Goal: Information Seeking & Learning: Learn about a topic

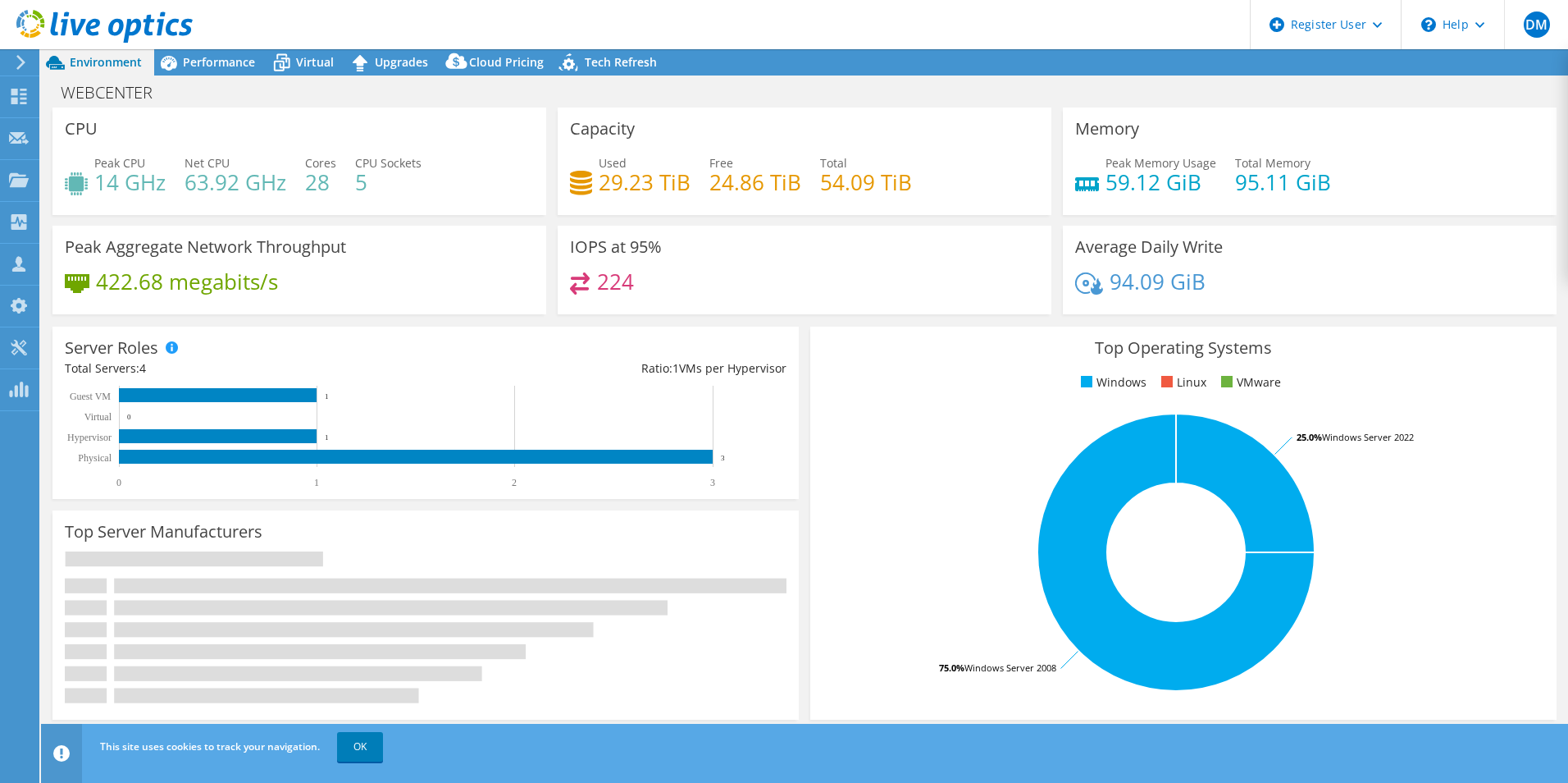
select select "USD"
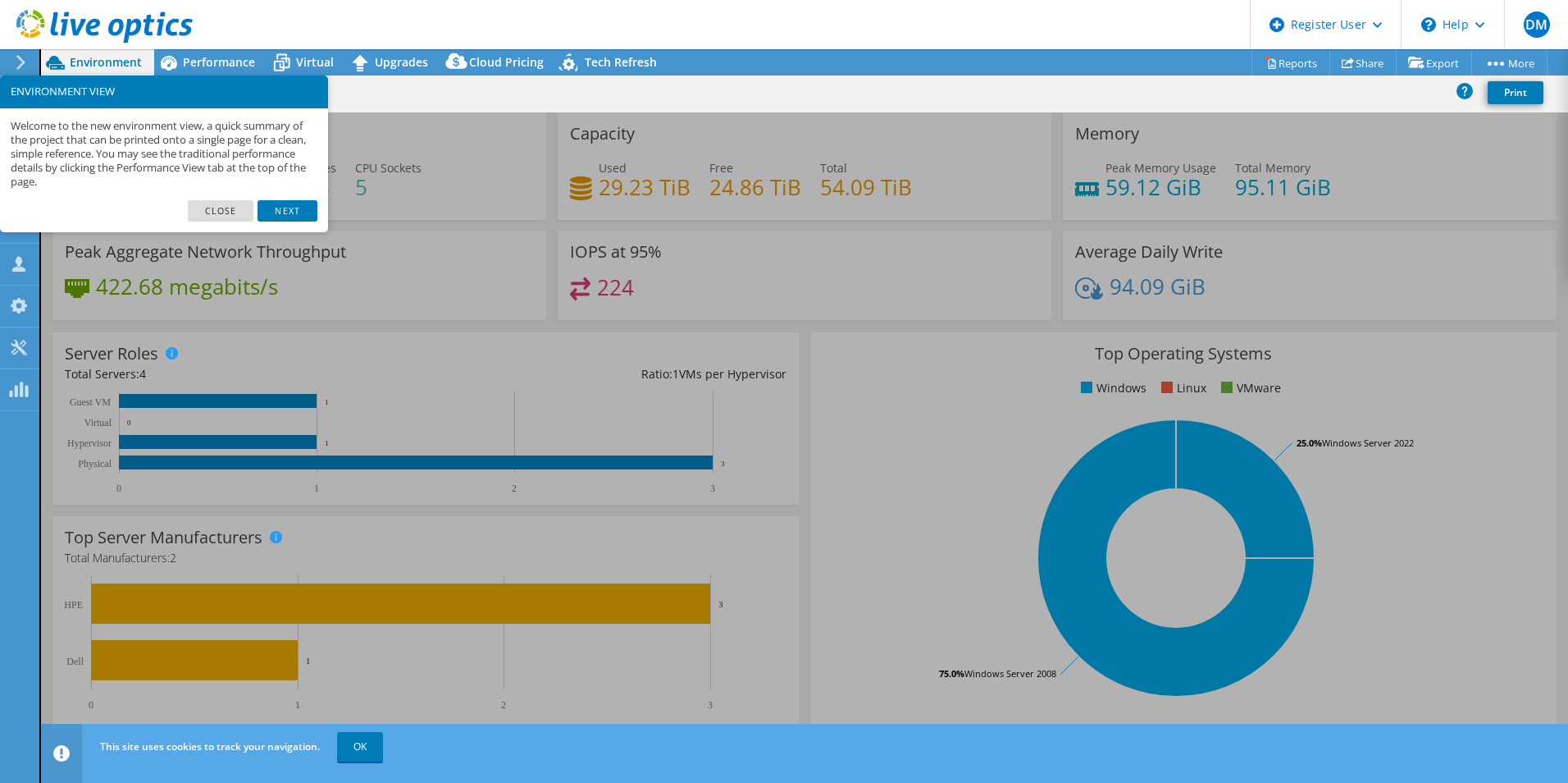
click at [821, 38] on header "DM Dell User Douglas Morosini Douglas.Morosini@Dell.com Dell My Profile Log Out…" at bounding box center [784, 25] width 1568 height 49
click at [282, 214] on link "Next" at bounding box center [286, 210] width 59 height 21
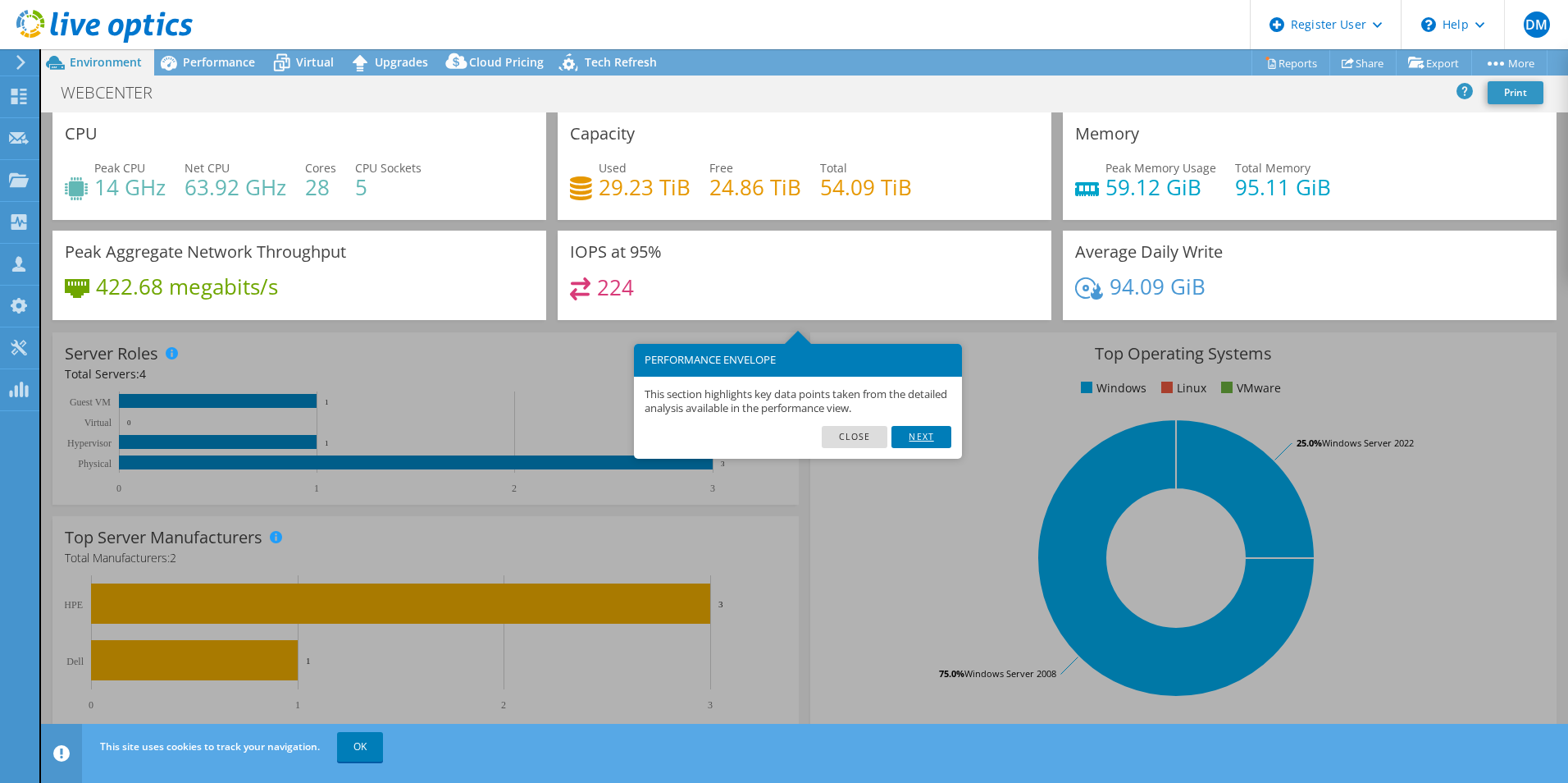
click at [932, 433] on link "Next" at bounding box center [921, 436] width 59 height 21
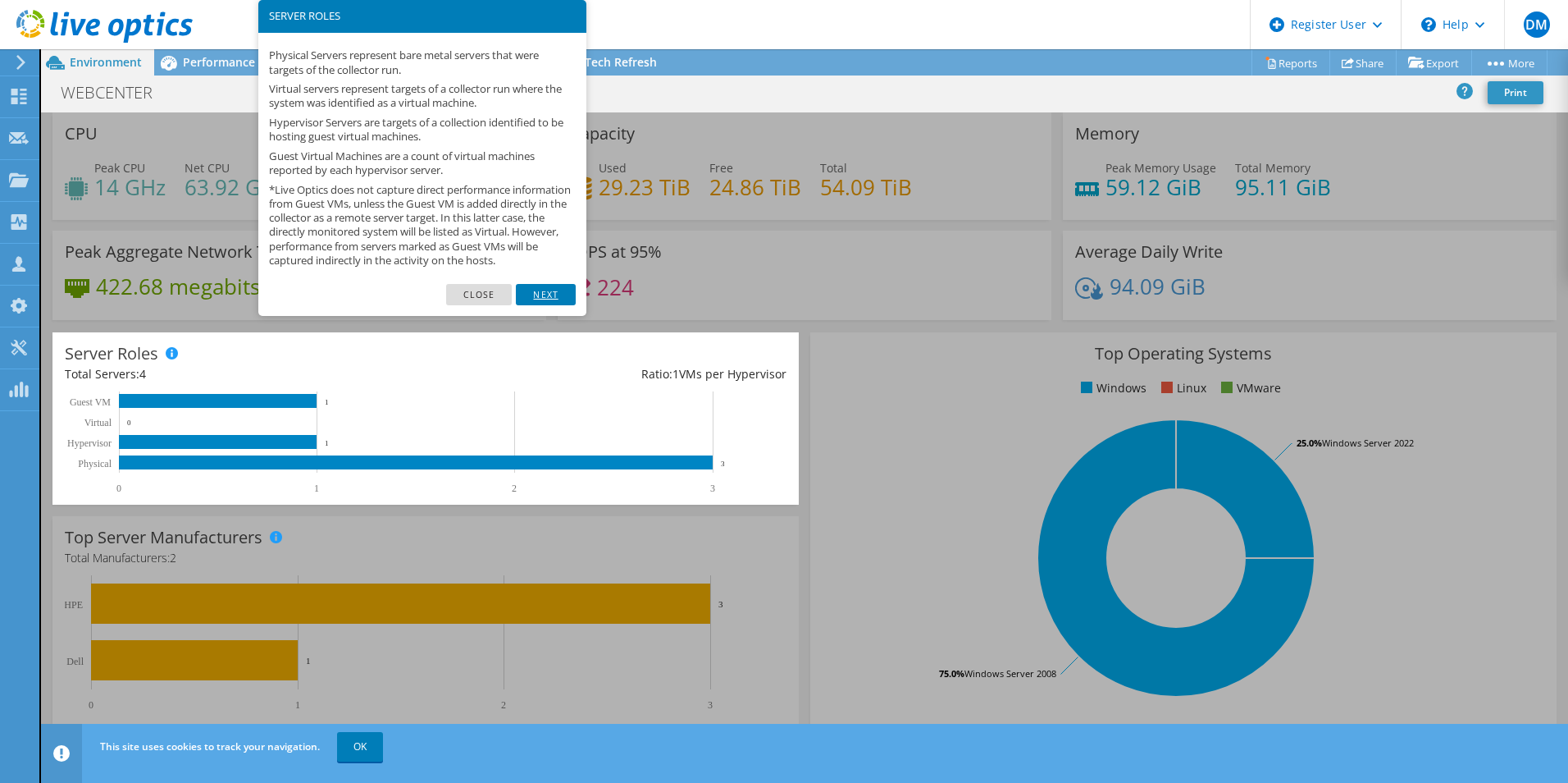
click at [551, 303] on link "Next" at bounding box center [545, 294] width 59 height 21
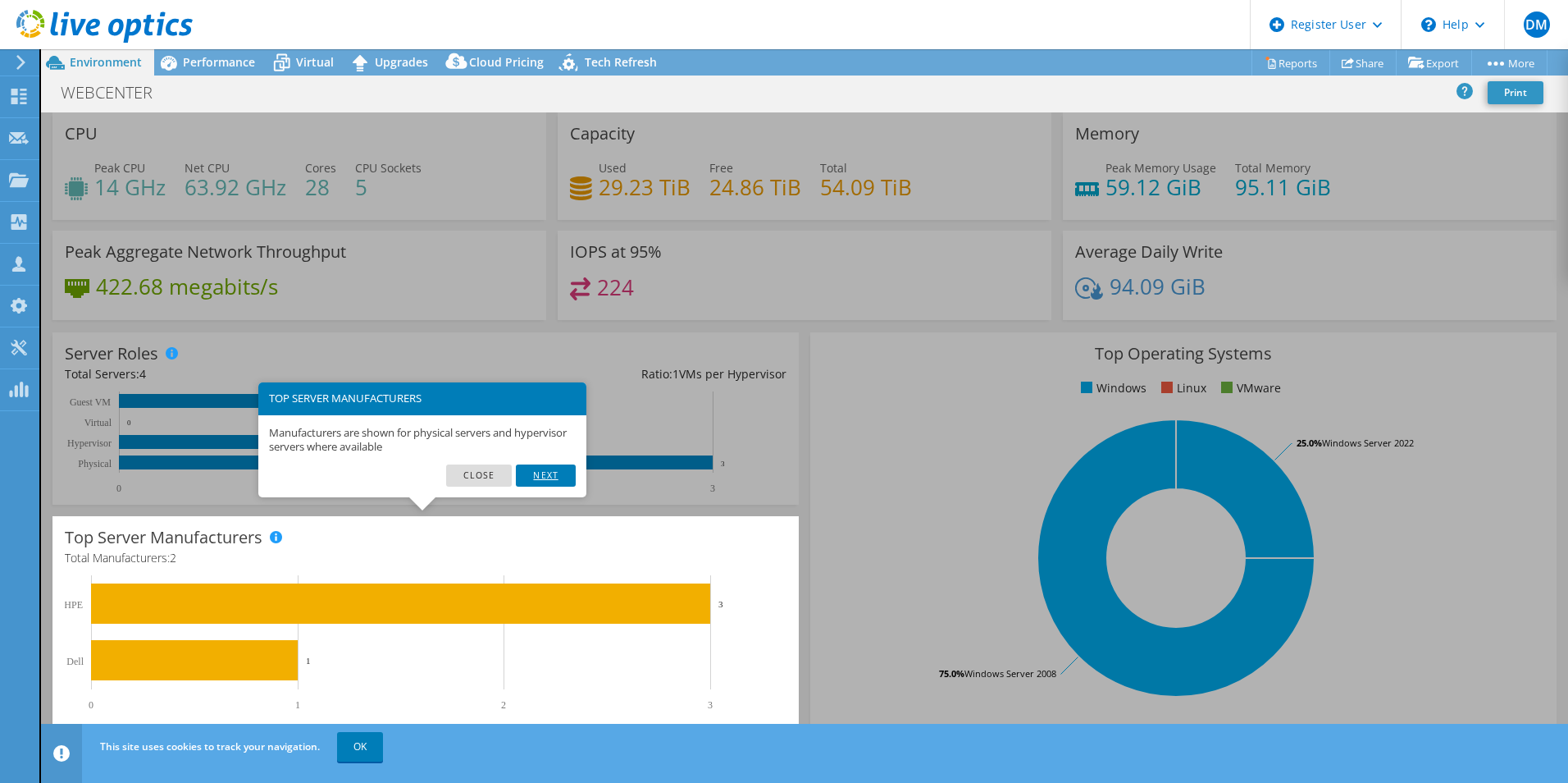
click at [550, 475] on link "Next" at bounding box center [545, 475] width 59 height 21
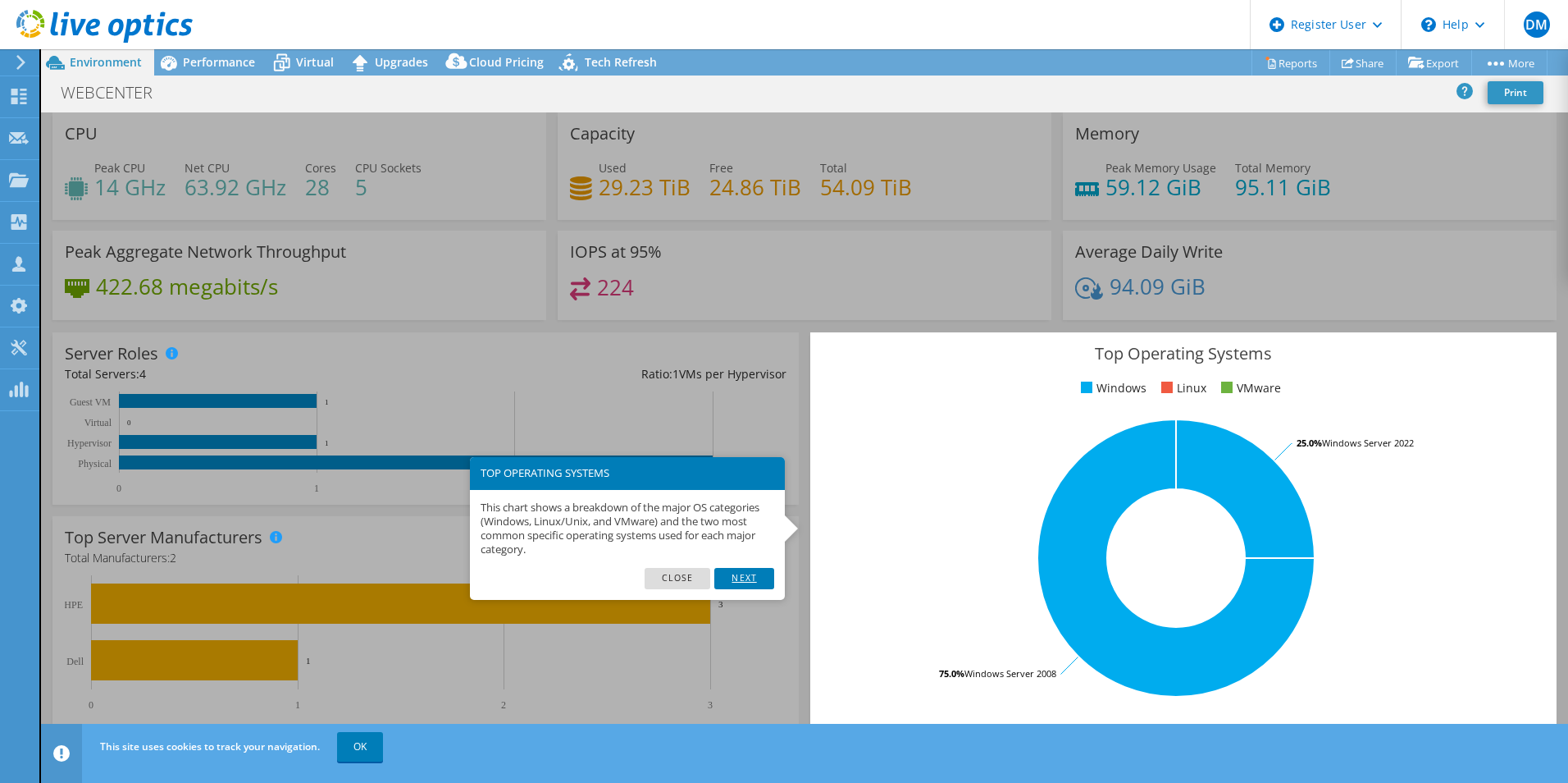
click at [772, 581] on link "Next" at bounding box center [744, 577] width 59 height 21
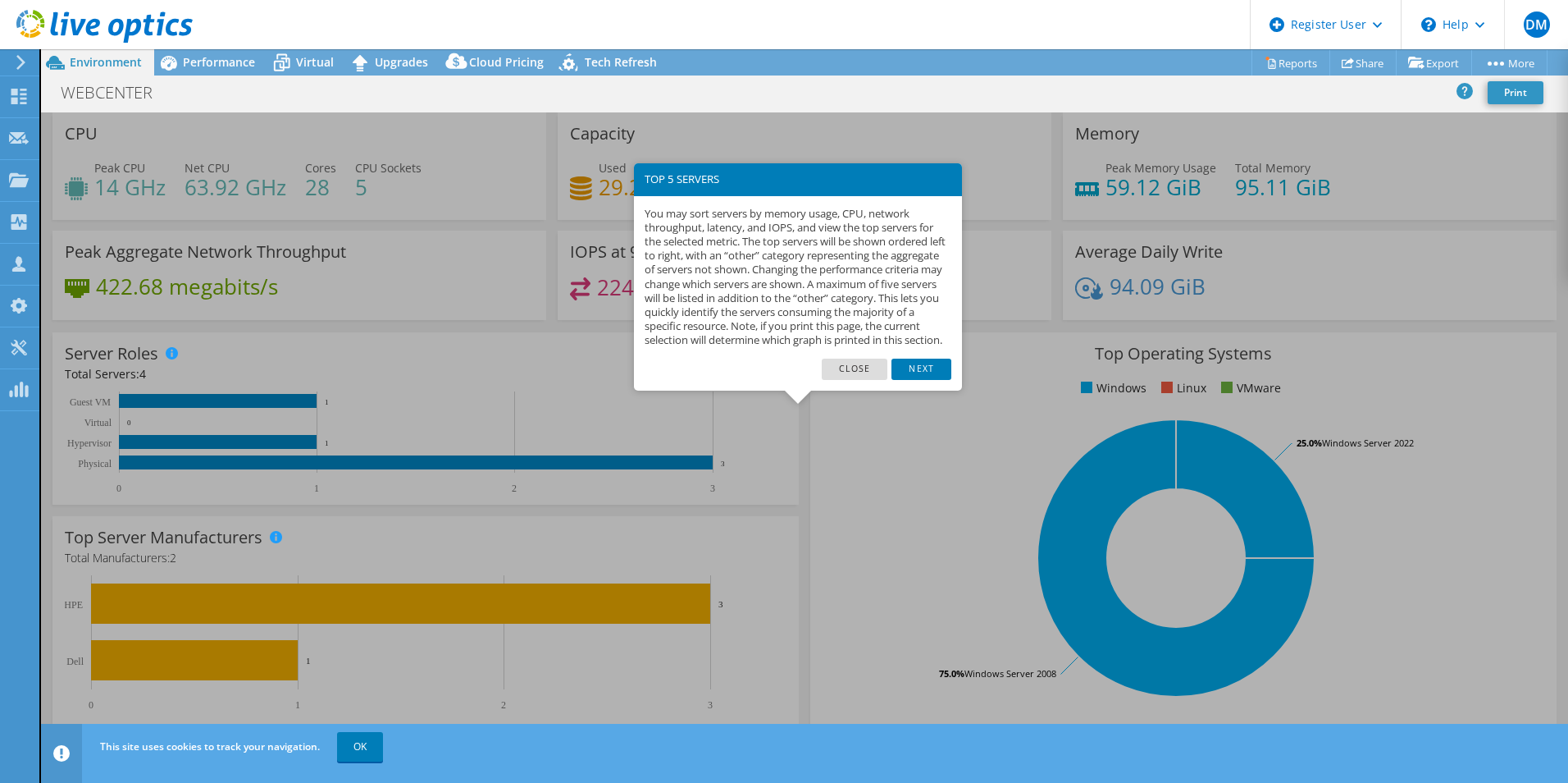
scroll to position [313, 0]
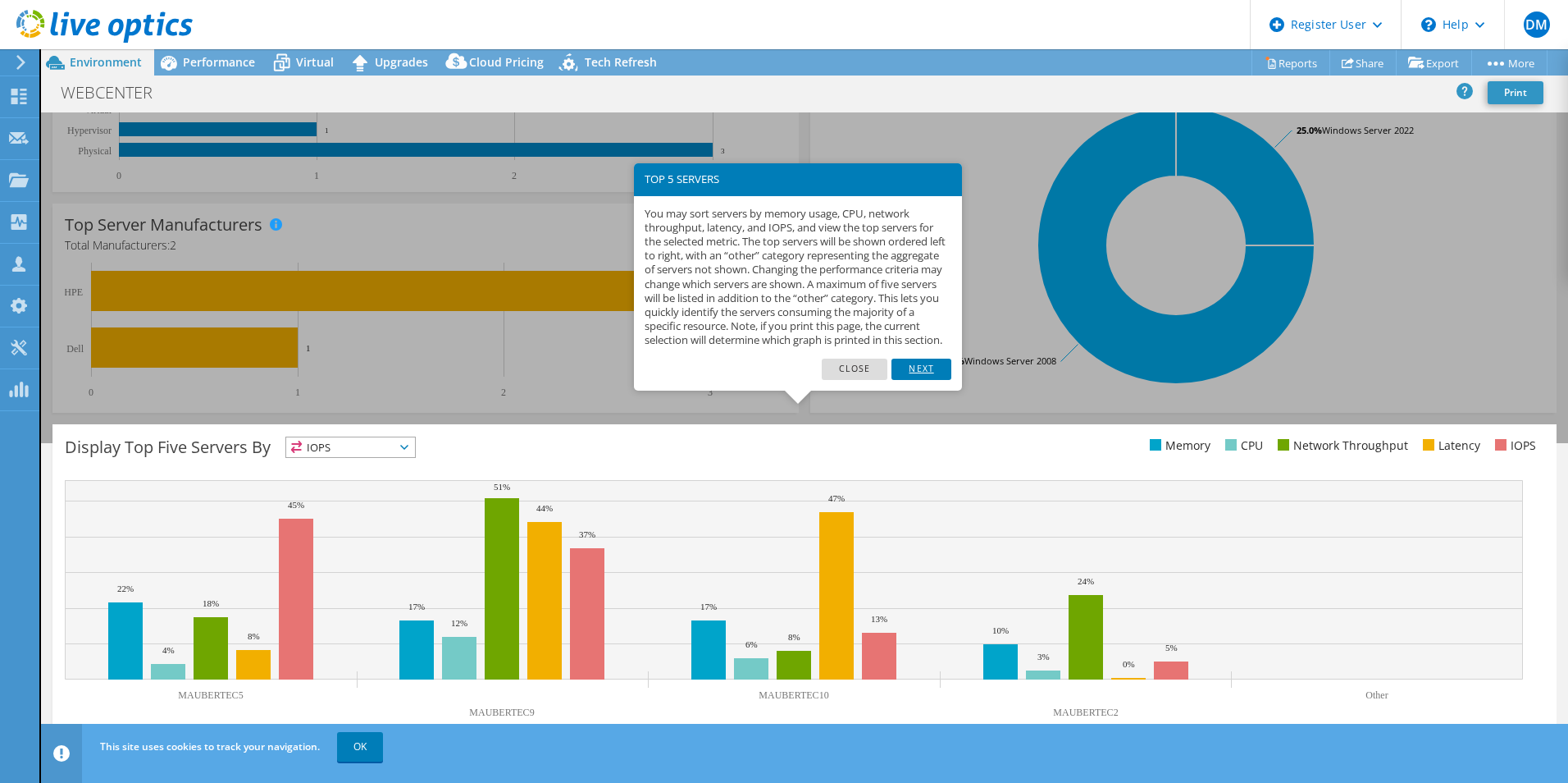
click at [929, 379] on link "Next" at bounding box center [921, 368] width 59 height 21
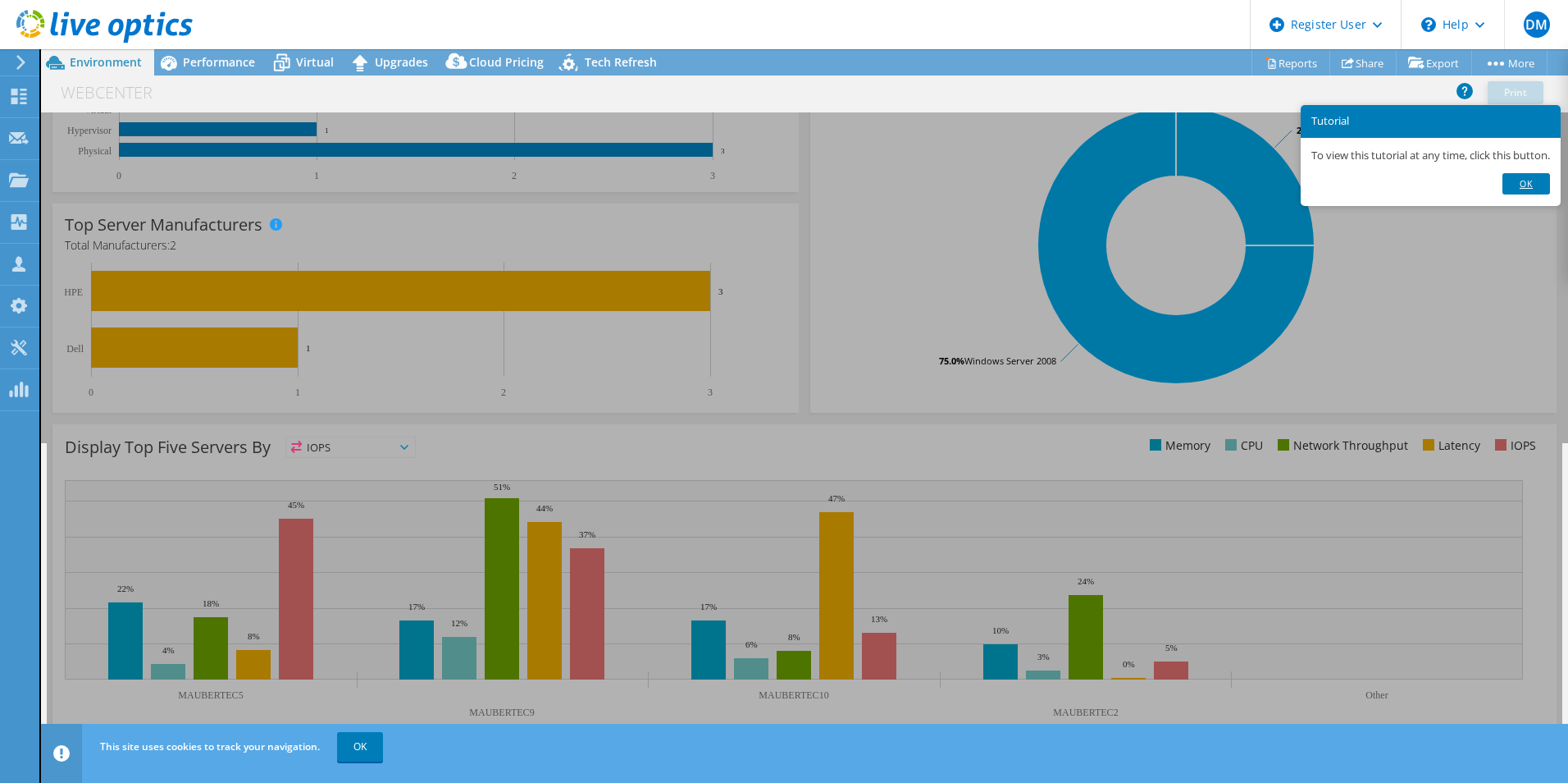
click at [1550, 181] on link "Ok" at bounding box center [1526, 183] width 47 height 21
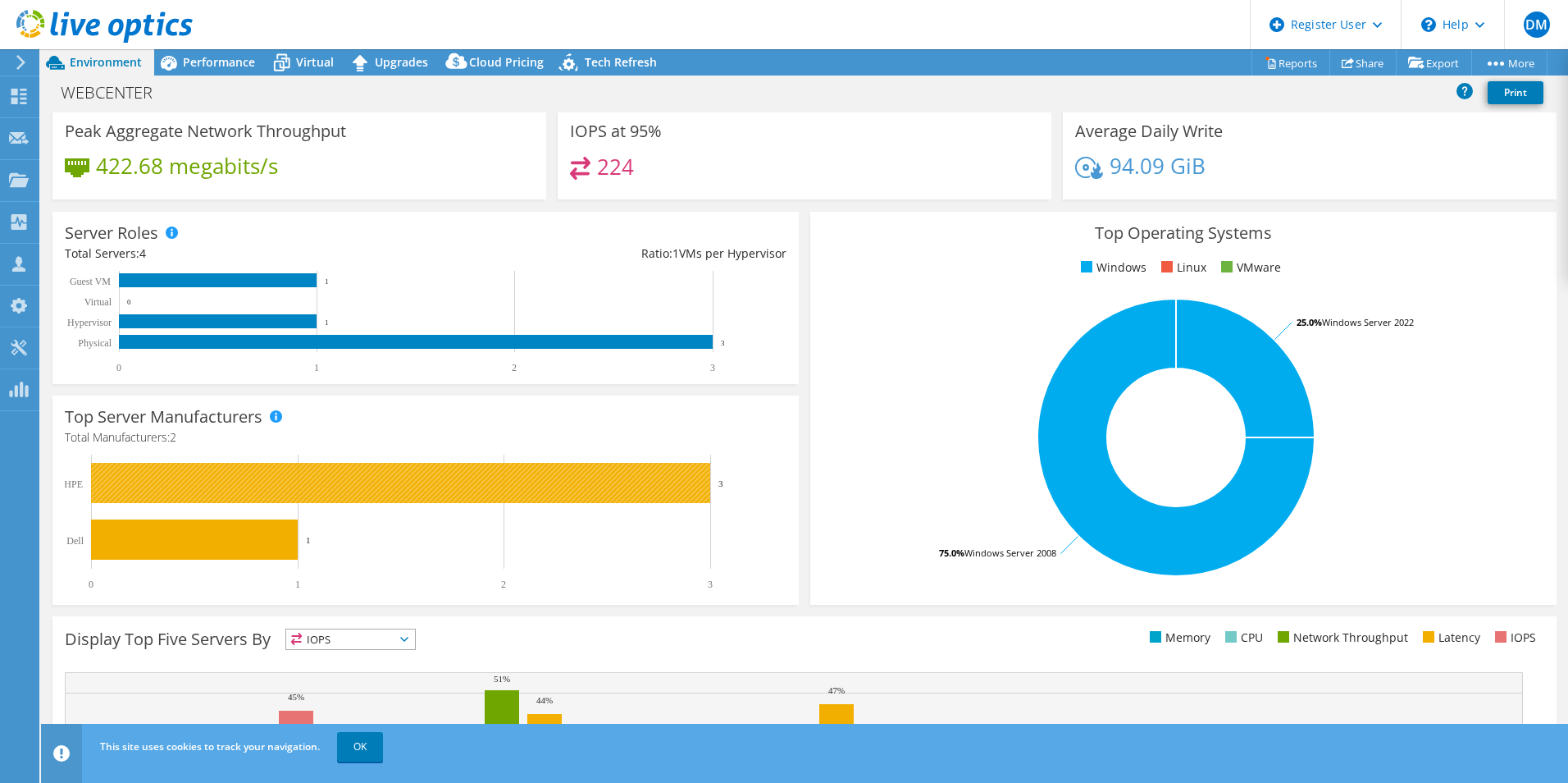
scroll to position [0, 0]
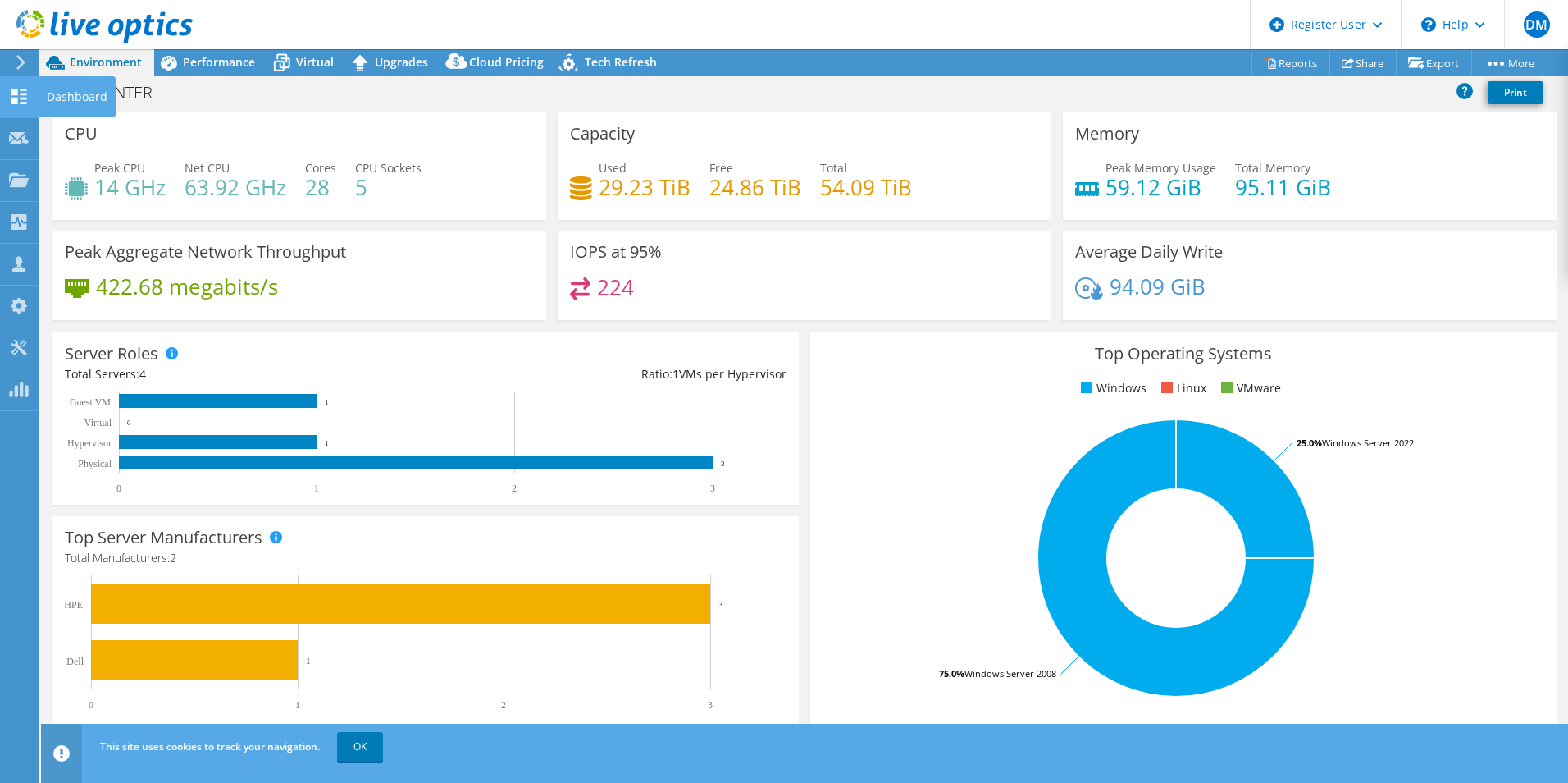
click at [21, 96] on icon at bounding box center [19, 95] width 20 height 15
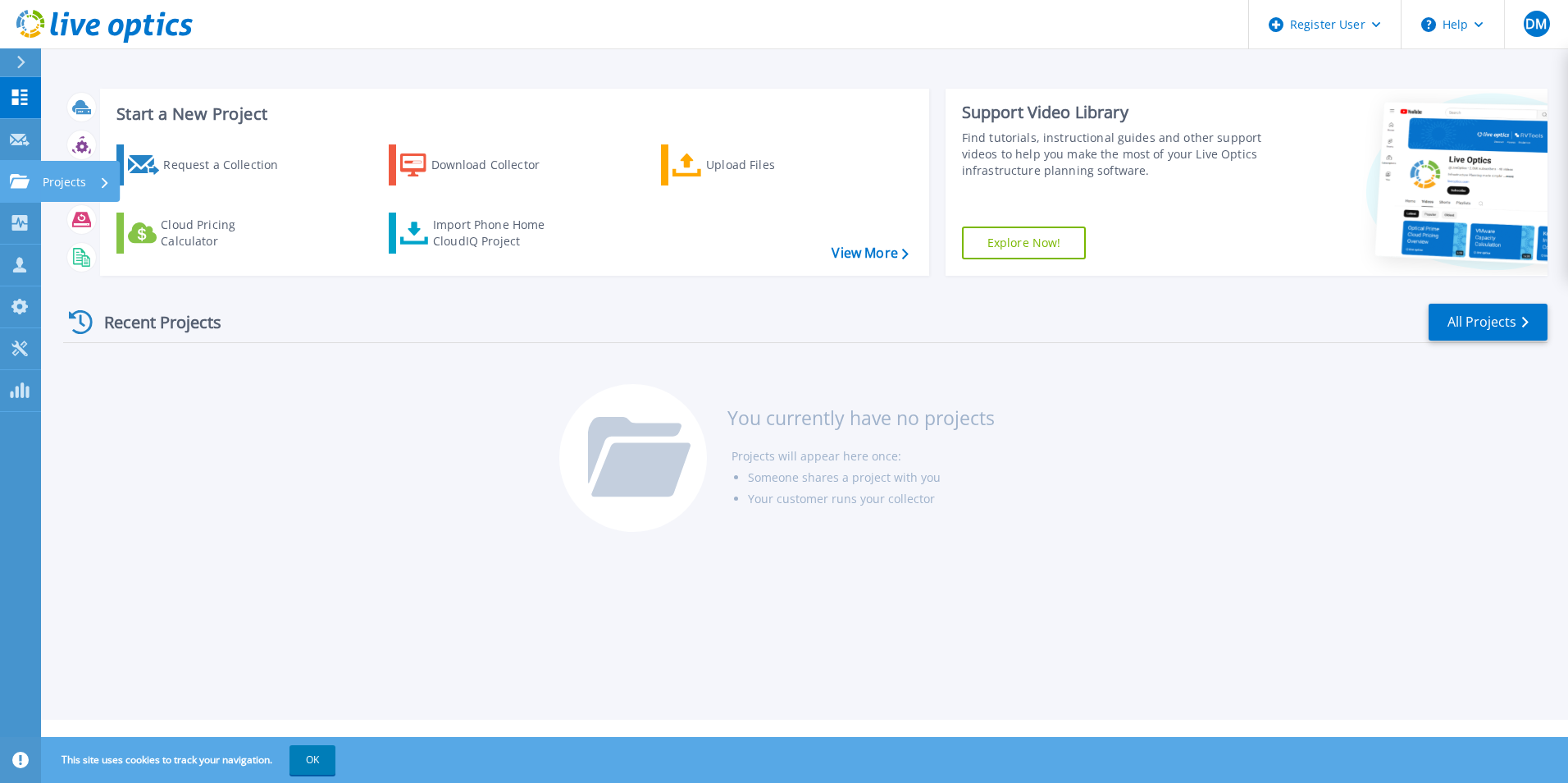
click at [15, 176] on icon at bounding box center [20, 180] width 20 height 14
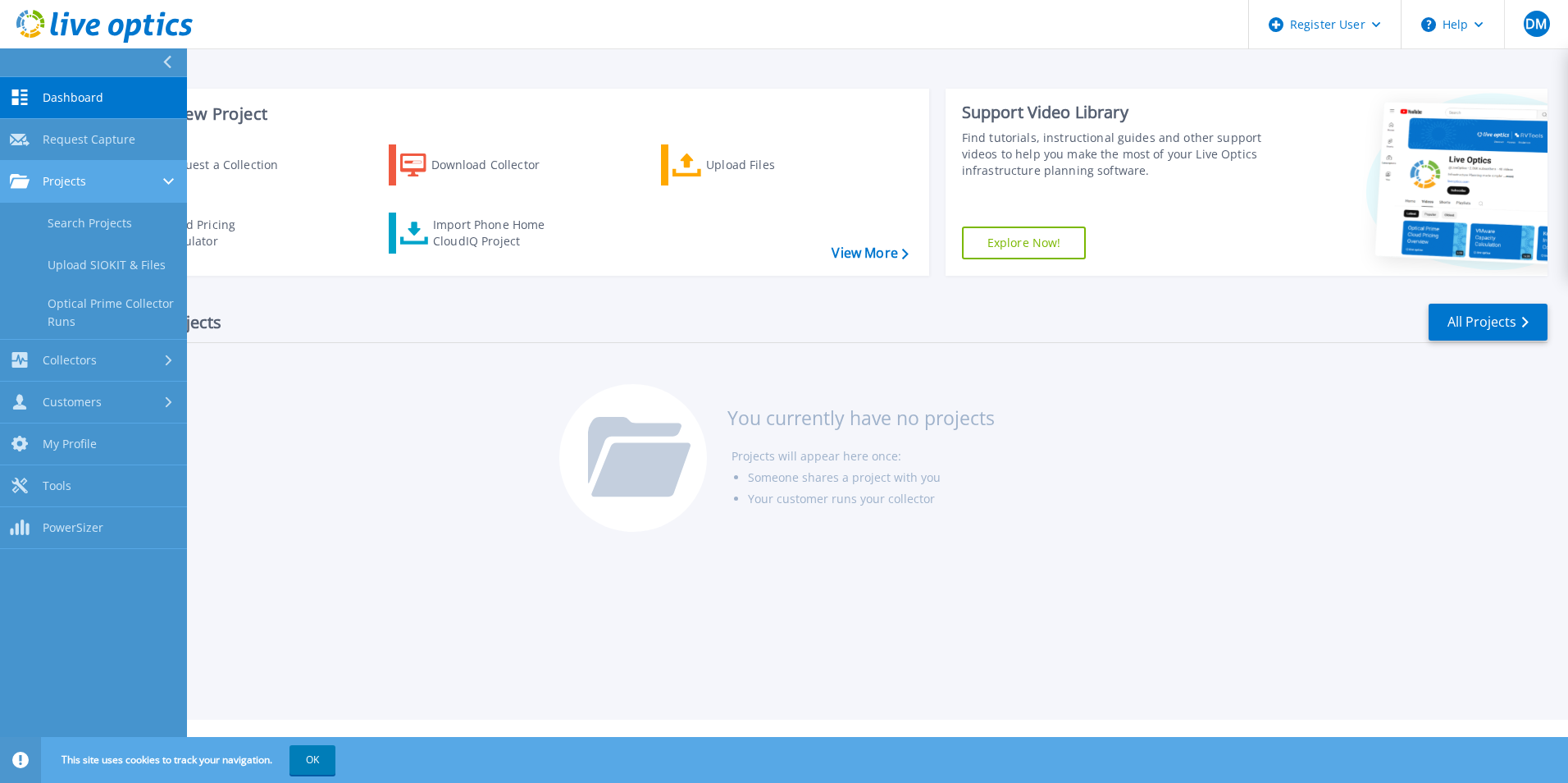
click at [51, 175] on span "Projects" at bounding box center [65, 181] width 44 height 15
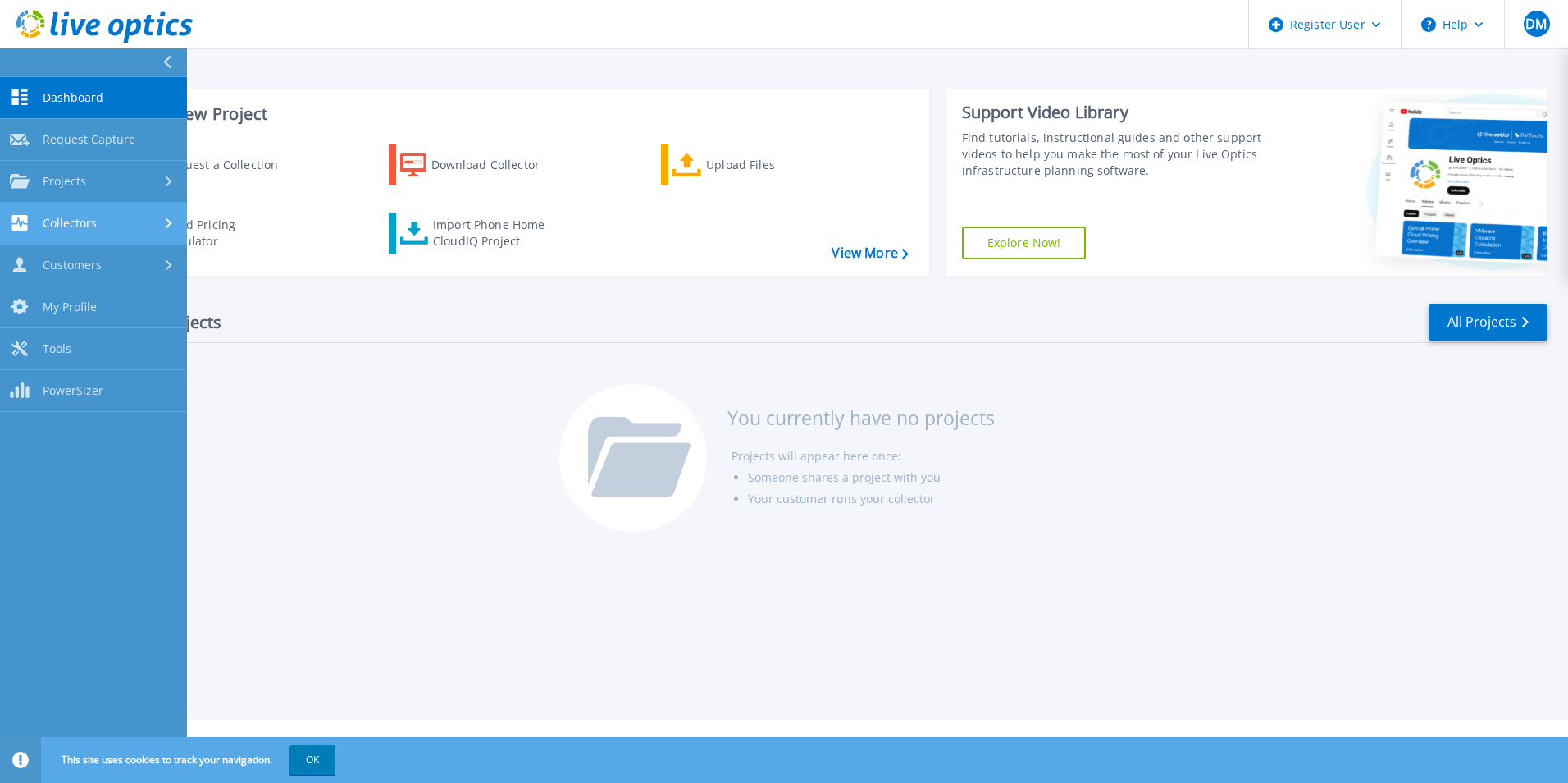
click at [75, 221] on span "Collectors" at bounding box center [70, 223] width 55 height 15
click at [76, 222] on span "Collectors" at bounding box center [70, 223] width 55 height 15
click at [80, 273] on div "Customers" at bounding box center [55, 264] width 92 height 15
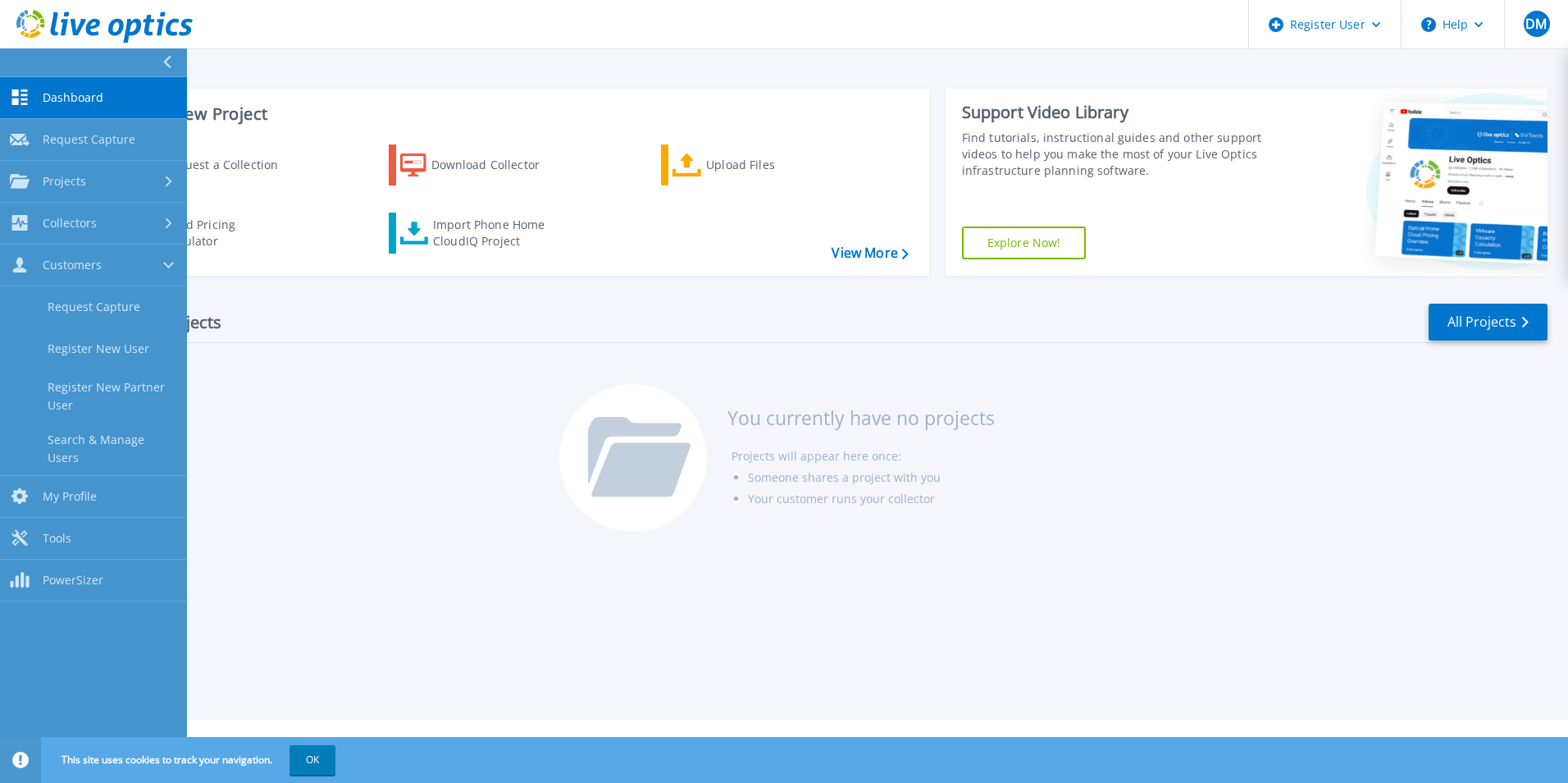
click at [77, 98] on span "Dashboard" at bounding box center [73, 97] width 61 height 15
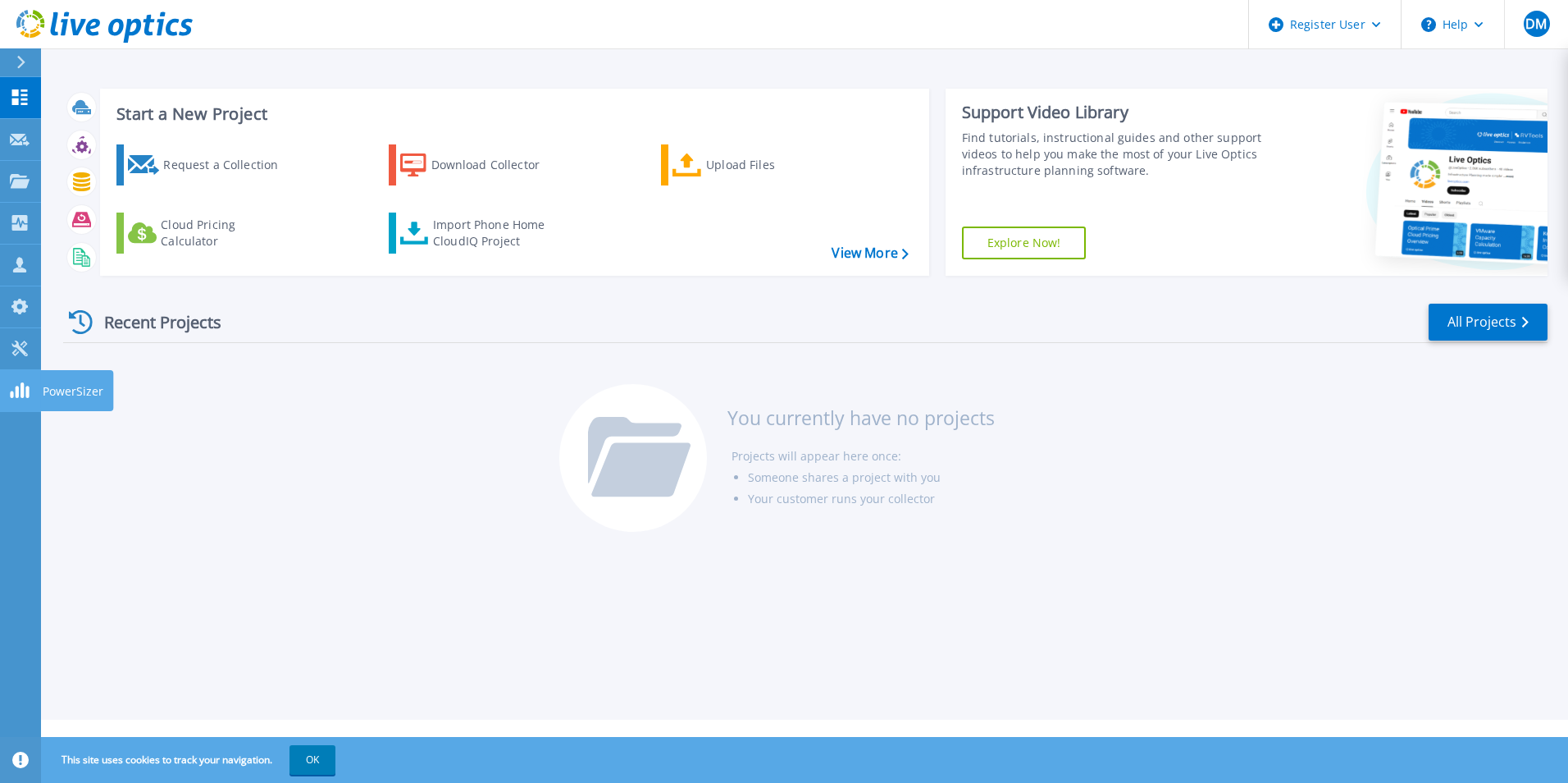
click at [17, 386] on rect at bounding box center [17, 392] width 4 height 13
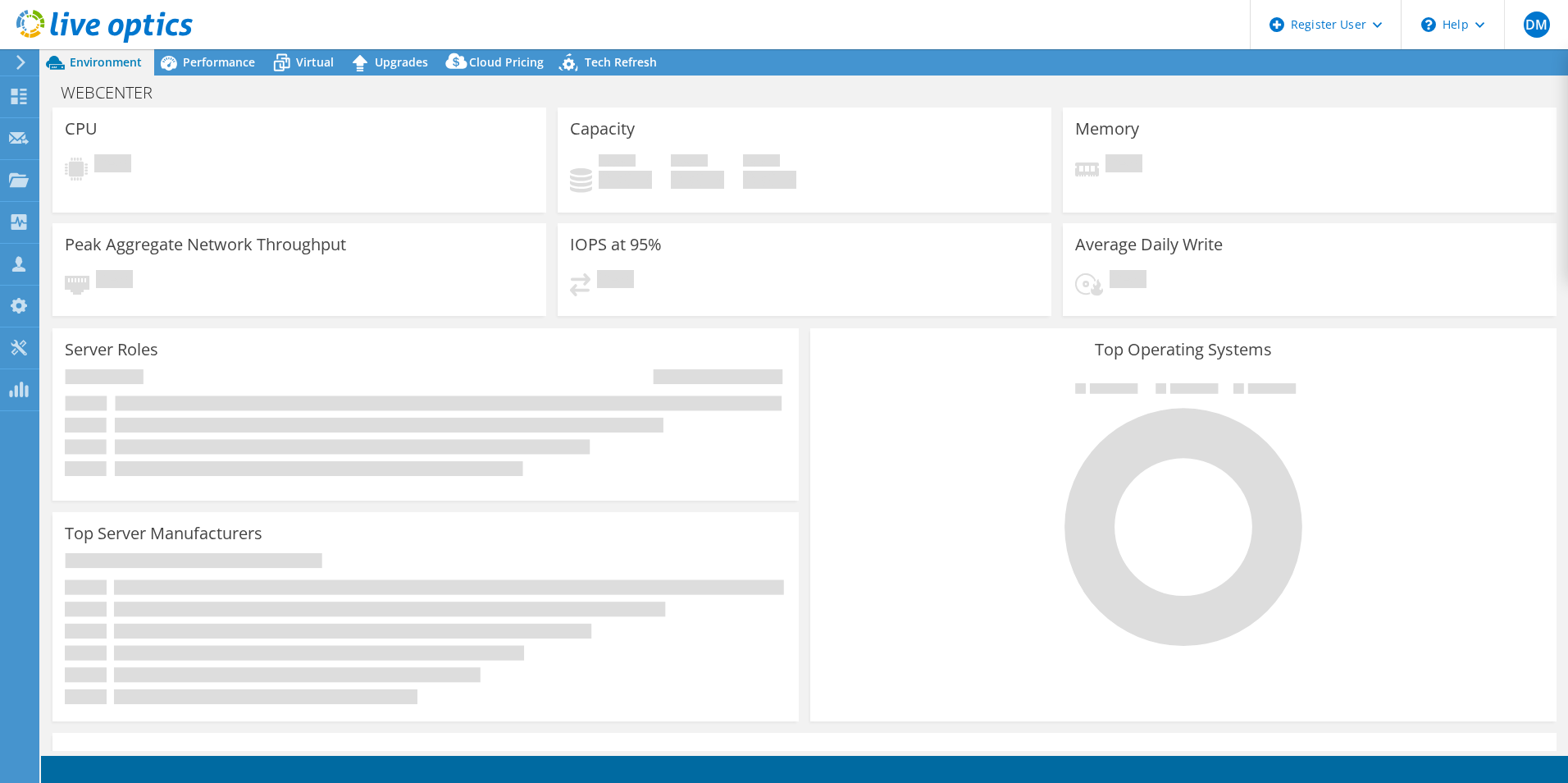
select select "USD"
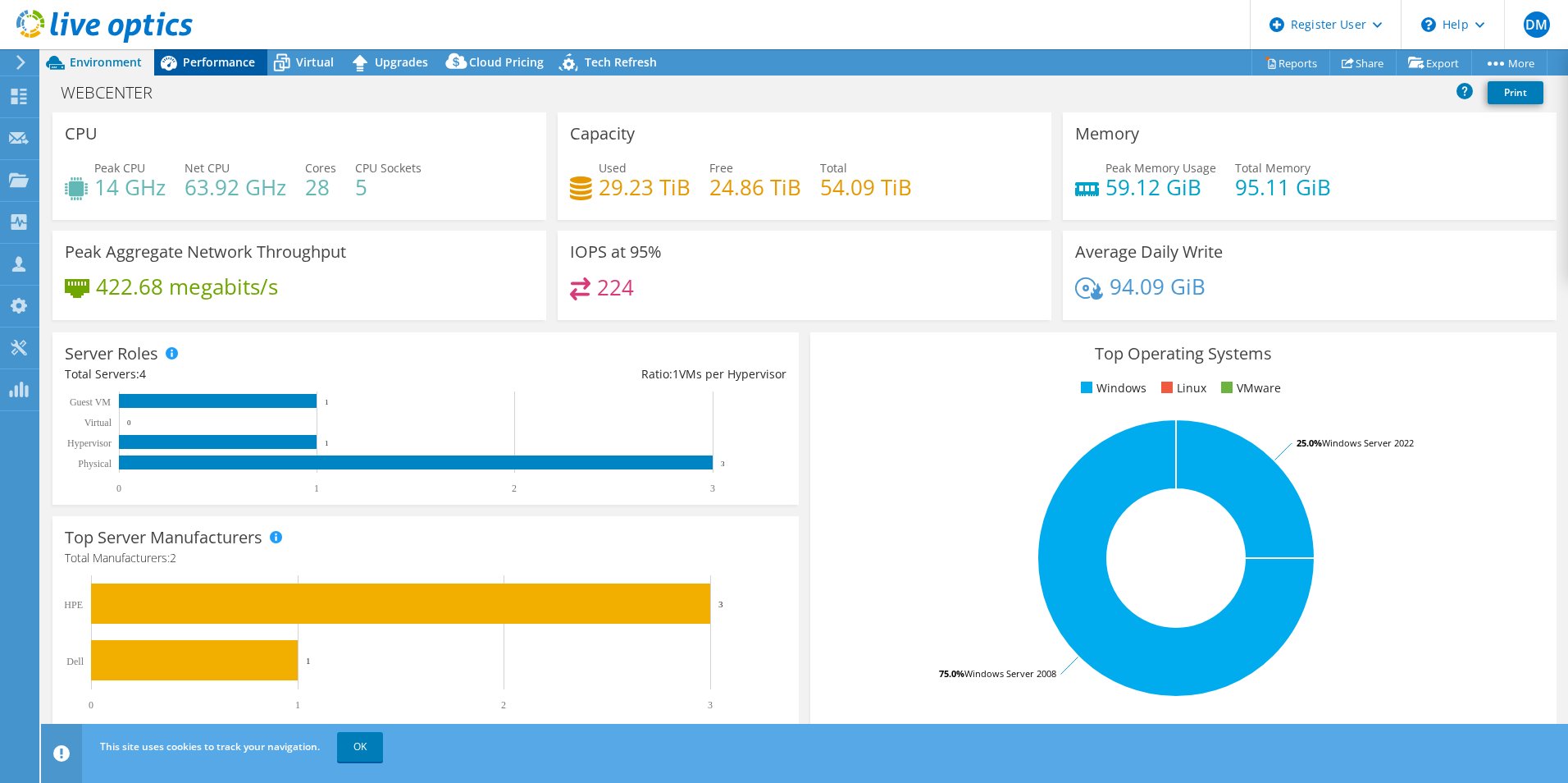
click at [224, 62] on span "Performance" at bounding box center [218, 62] width 72 height 15
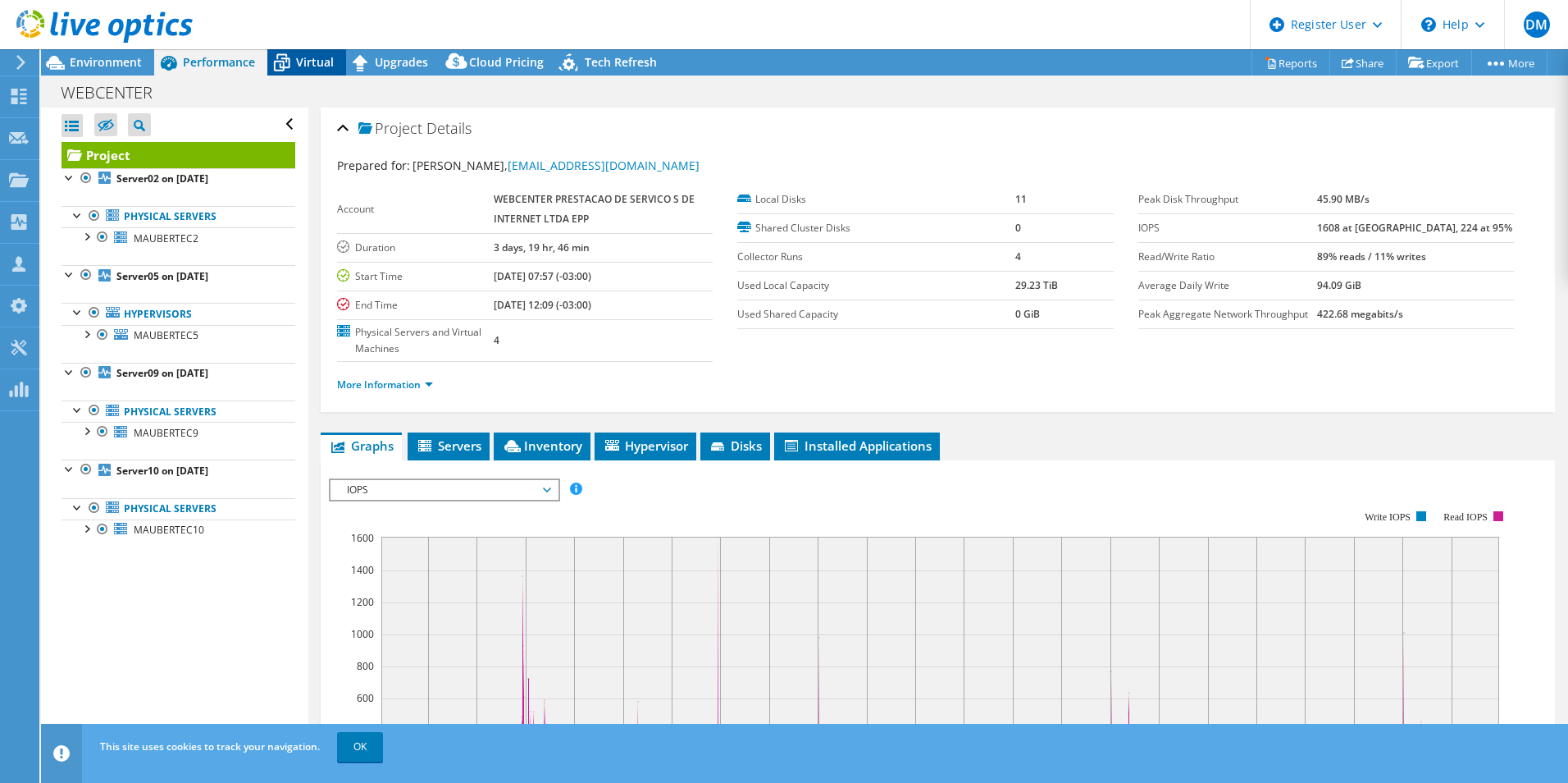
click at [309, 61] on span "Virtual" at bounding box center [315, 62] width 38 height 15
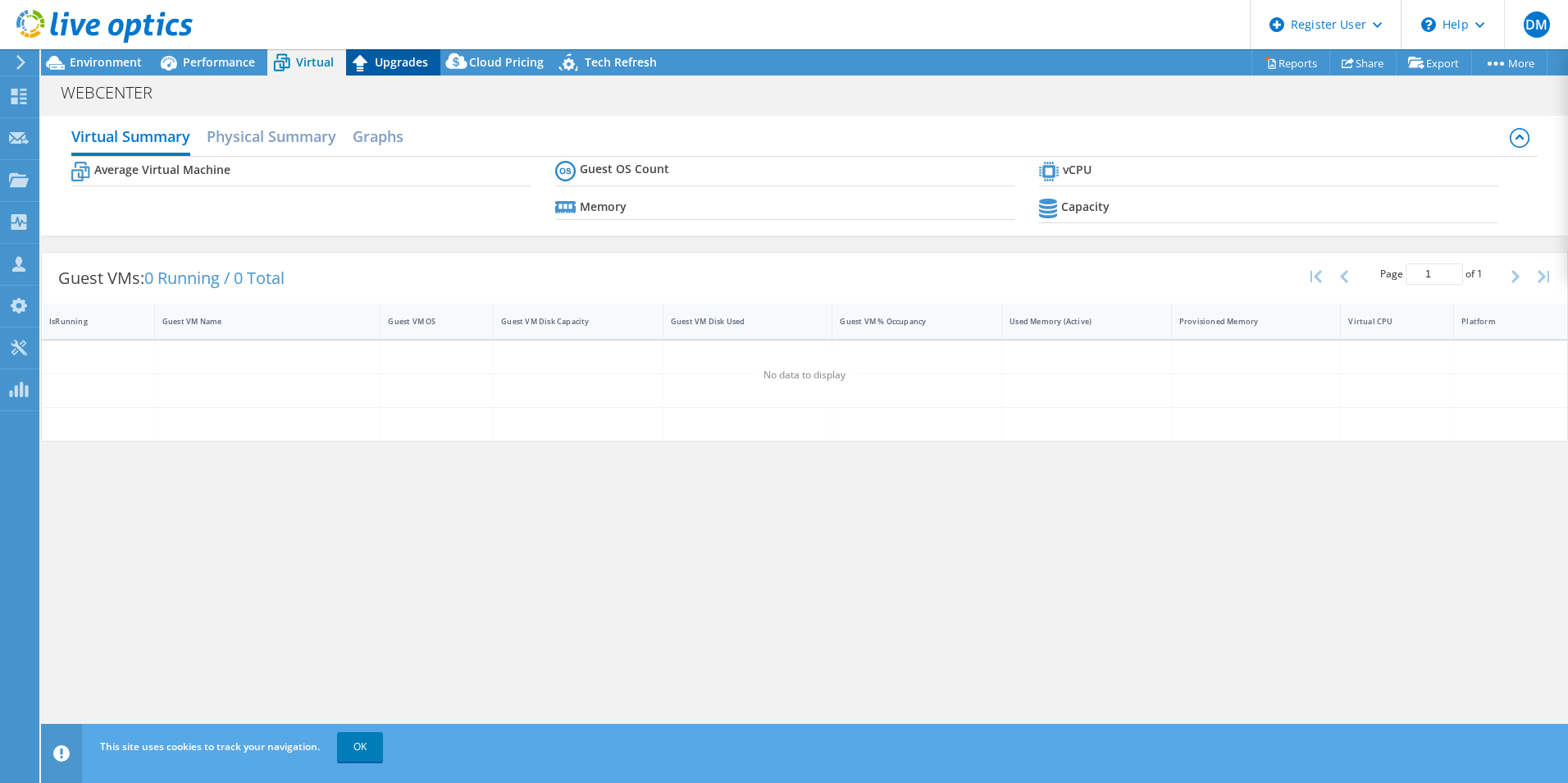
click at [408, 65] on span "Upgrades" at bounding box center [401, 62] width 54 height 15
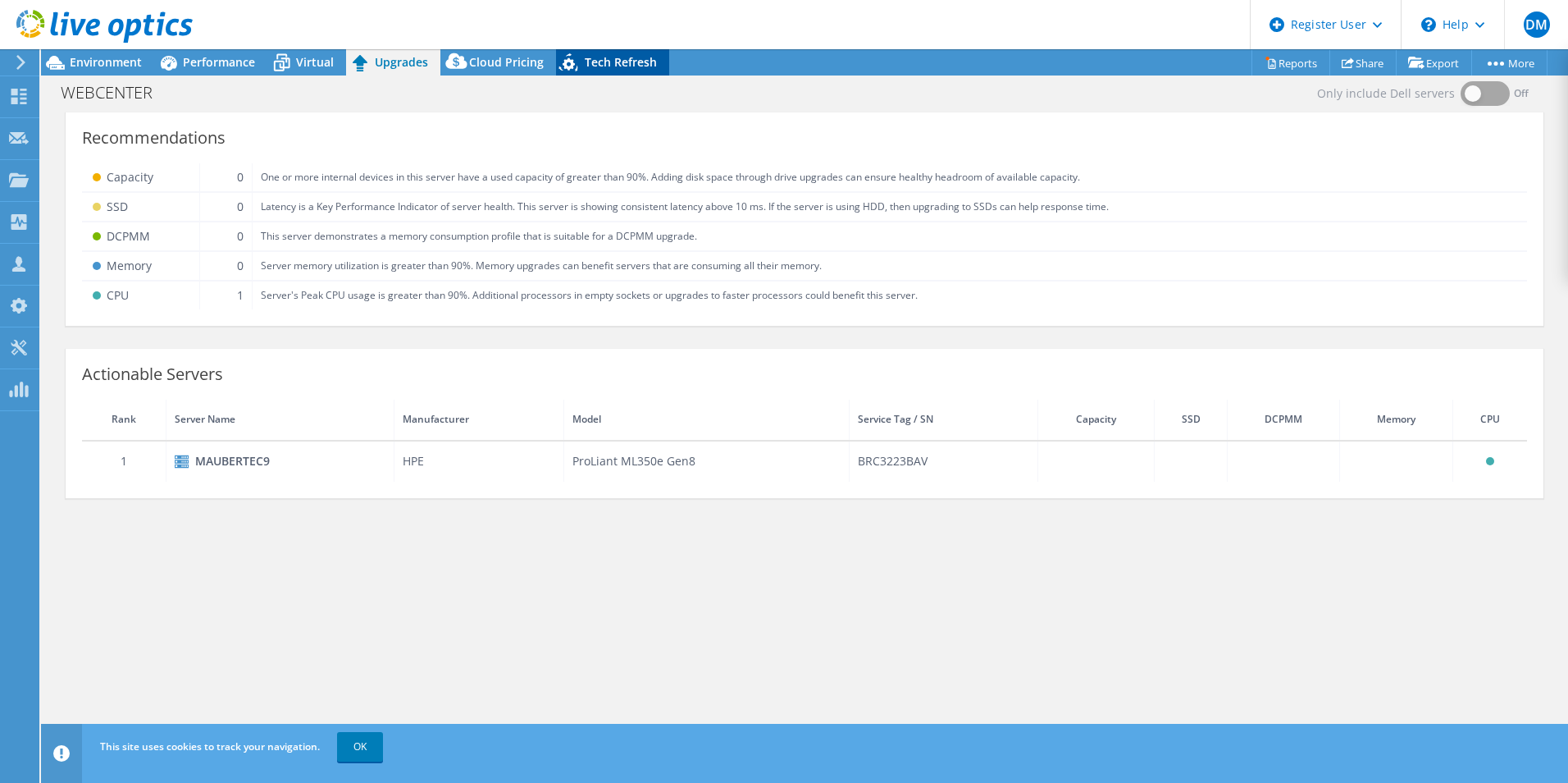
click at [630, 58] on span "Tech Refresh" at bounding box center [620, 62] width 72 height 15
